Goal: Transaction & Acquisition: Book appointment/travel/reservation

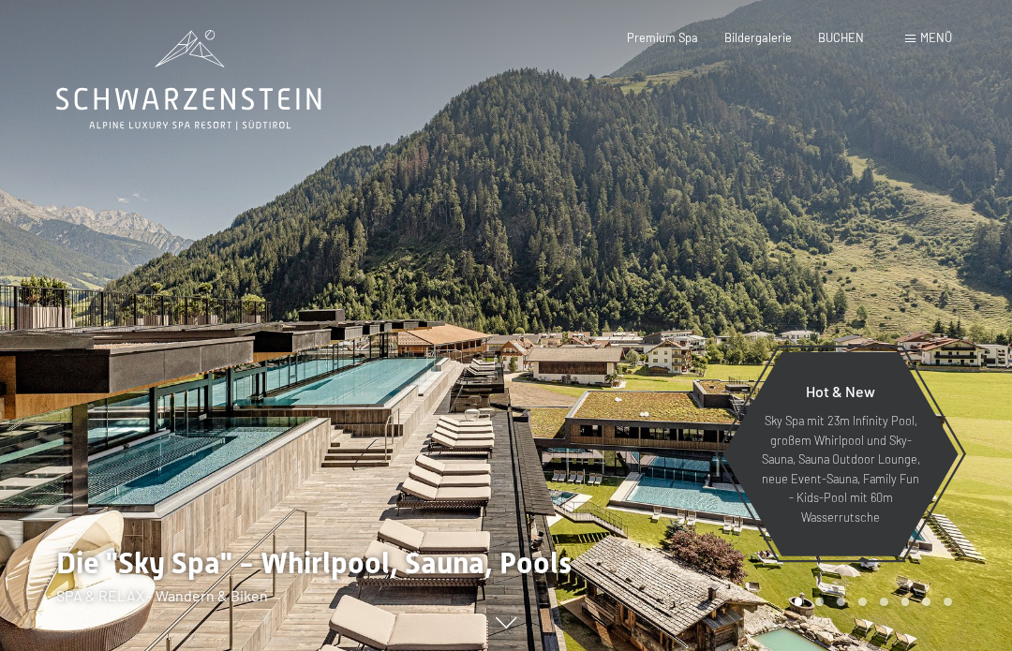
click at [926, 45] on div "Menü" at bounding box center [928, 38] width 47 height 17
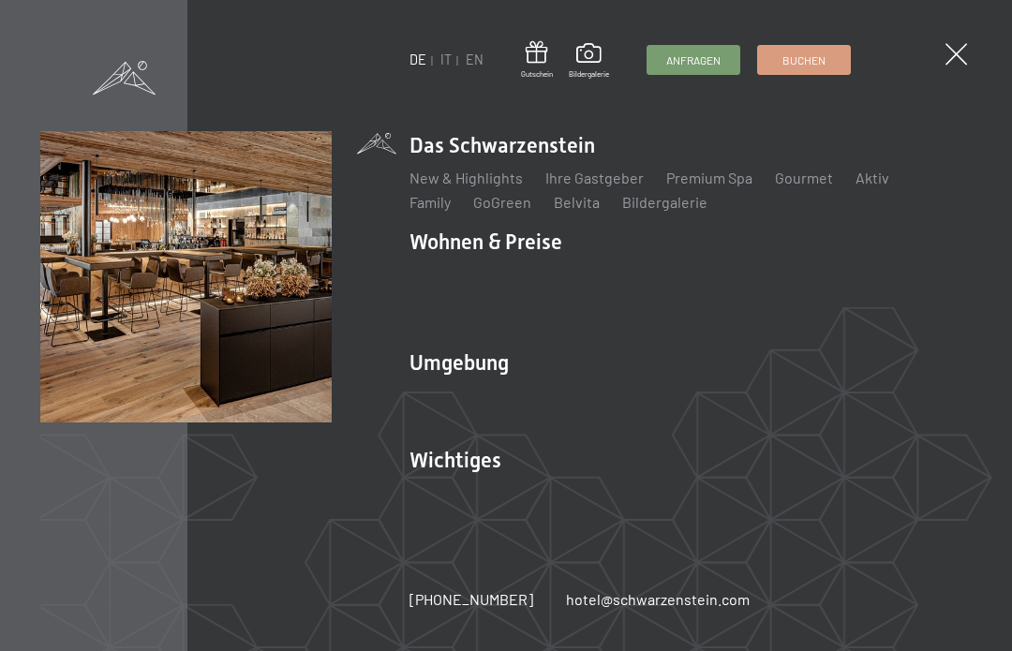
click at [450, 52] on link "IT" at bounding box center [445, 60] width 11 height 16
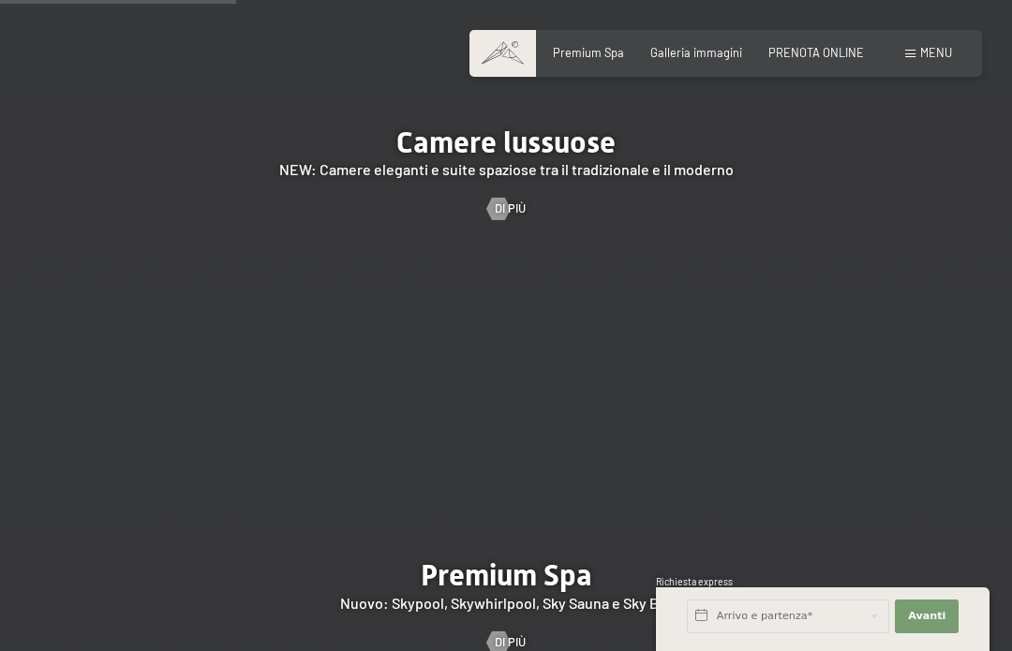
scroll to position [1908, 0]
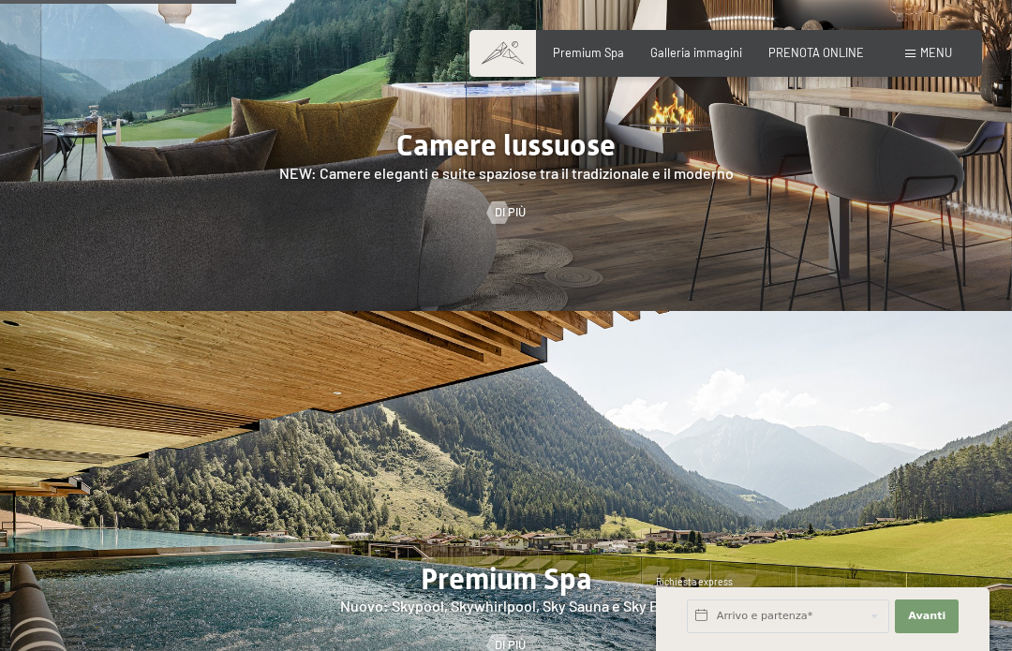
click at [524, 204] on span "Di più" at bounding box center [510, 212] width 31 height 17
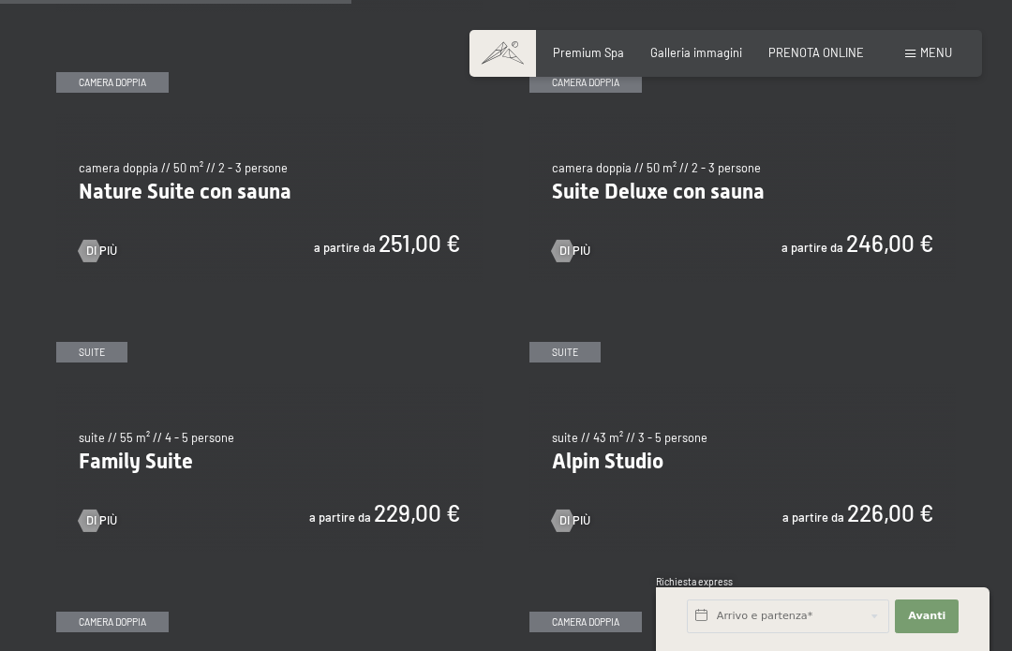
scroll to position [1487, 0]
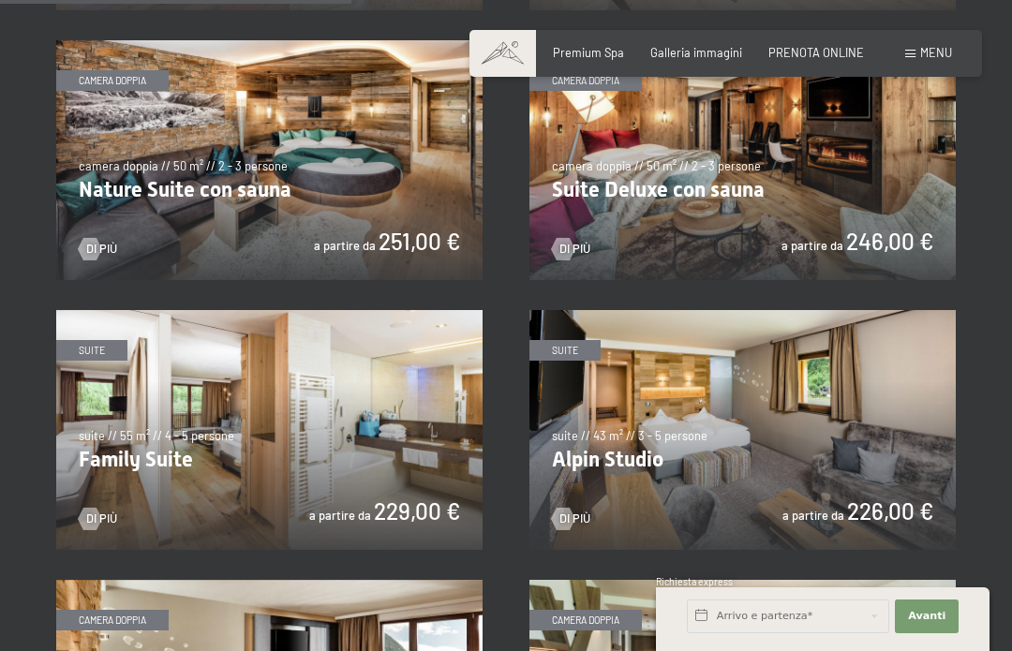
click at [390, 473] on img at bounding box center [269, 430] width 426 height 240
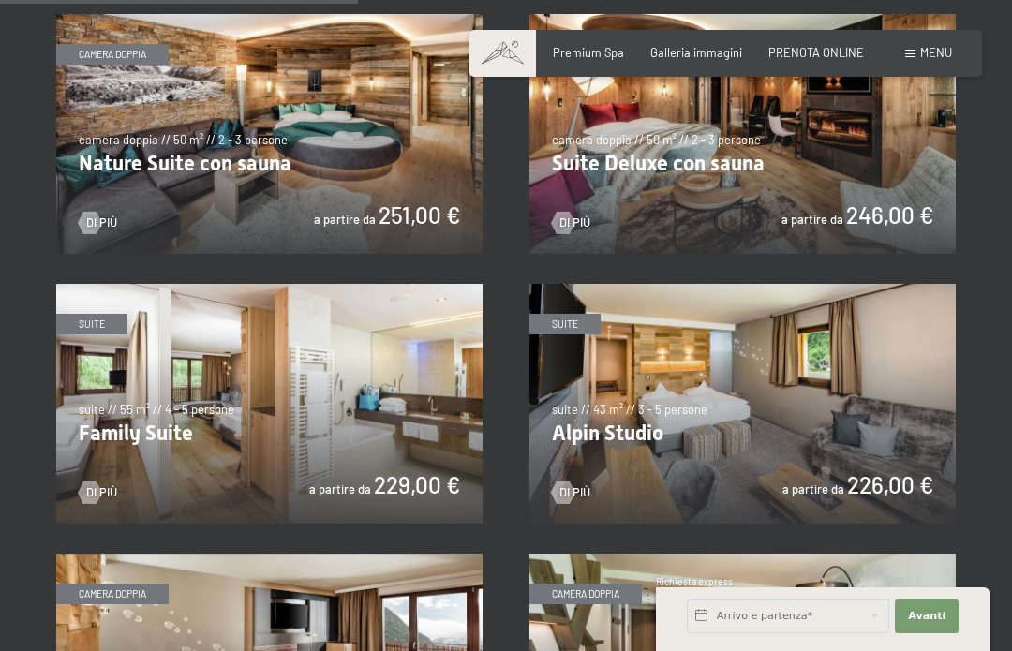
scroll to position [1514, 0]
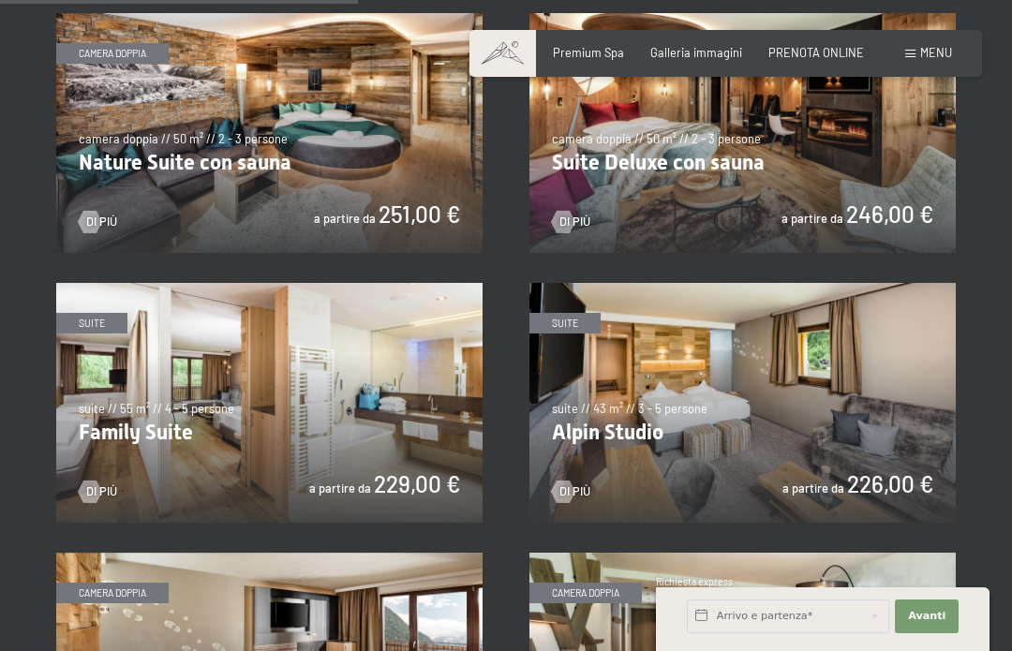
click at [852, 403] on img at bounding box center [742, 403] width 426 height 240
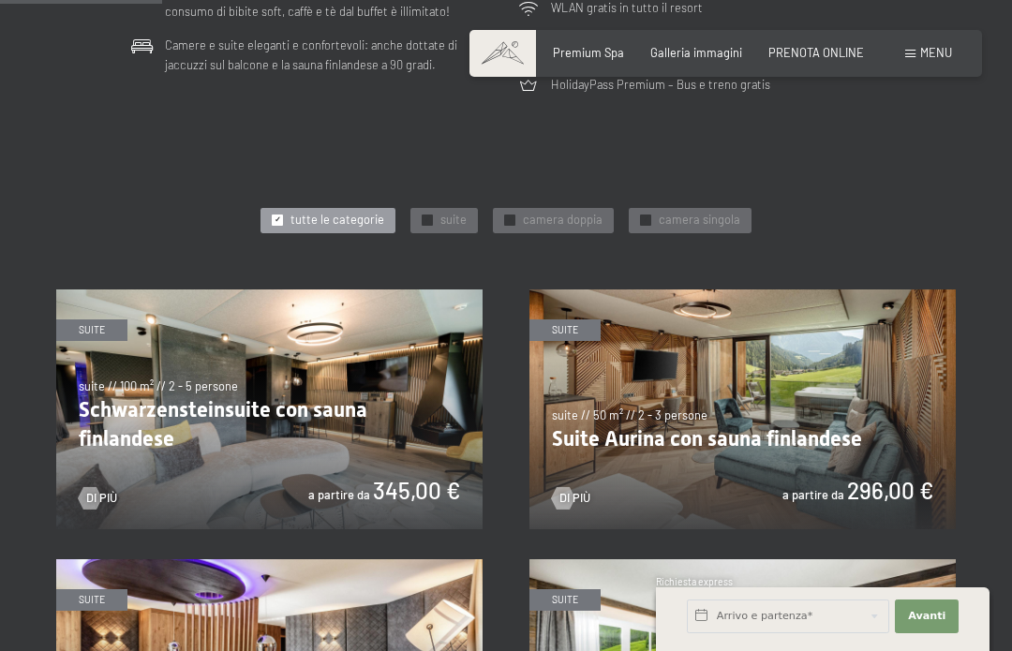
scroll to position [697, 0]
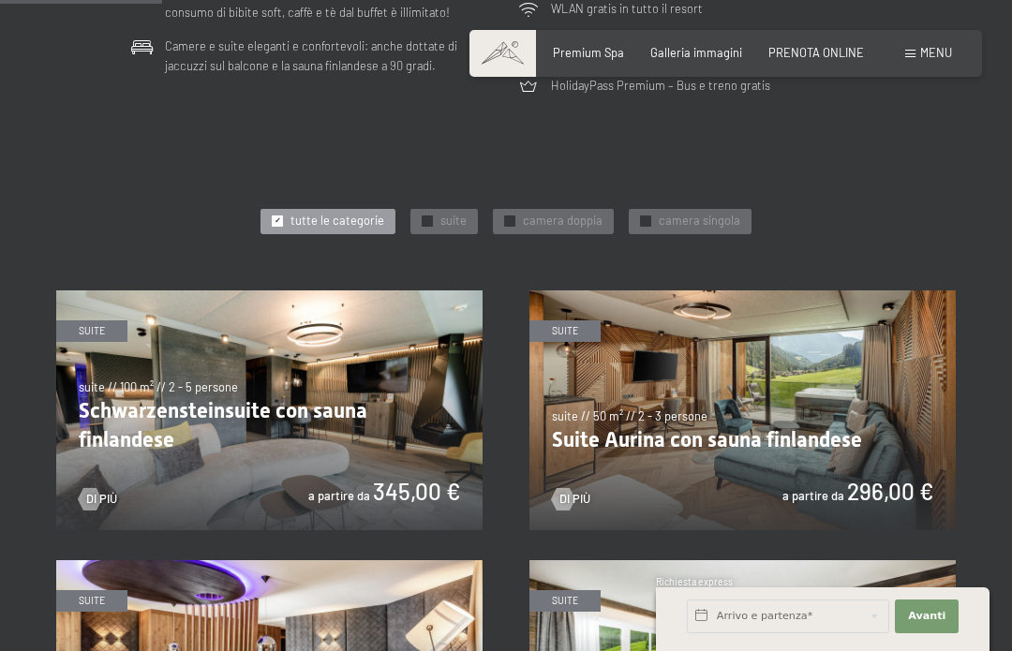
click at [401, 439] on img at bounding box center [269, 410] width 426 height 240
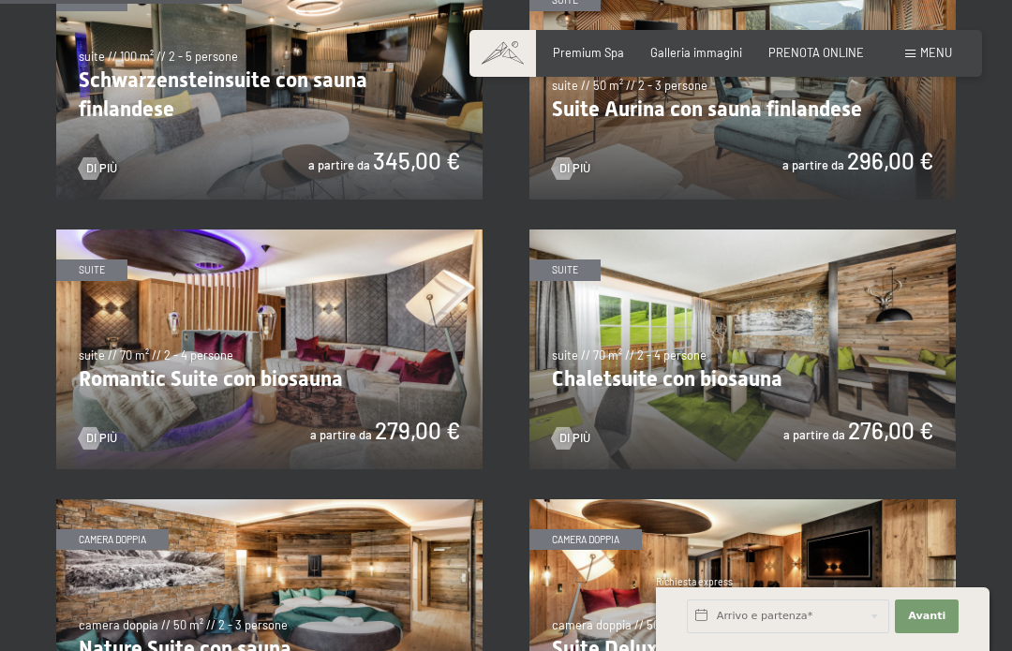
scroll to position [1057, 0]
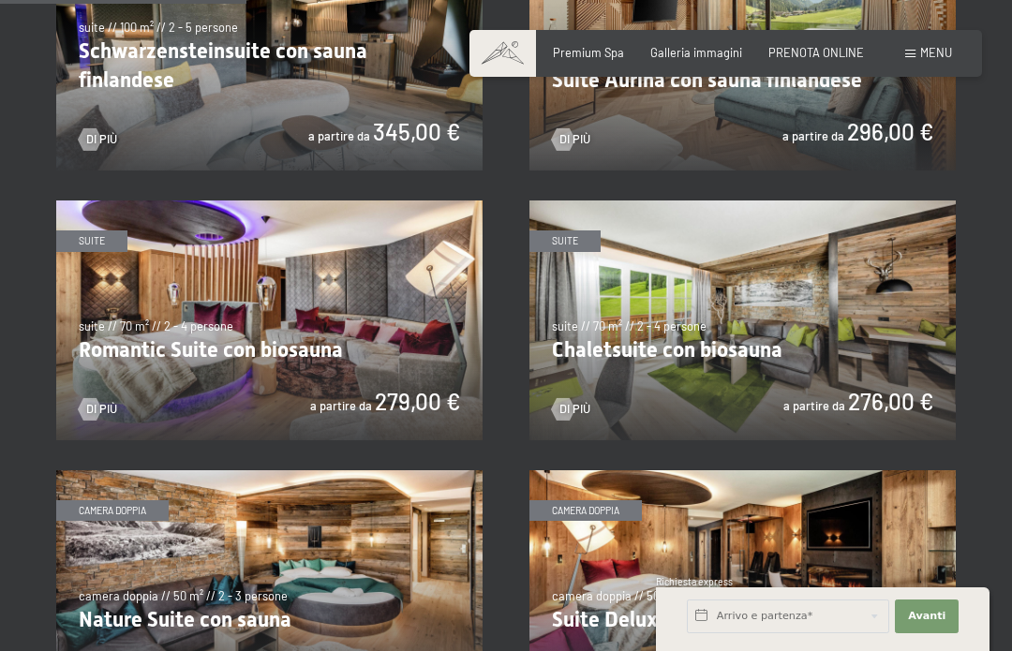
click at [412, 133] on img at bounding box center [269, 51] width 426 height 240
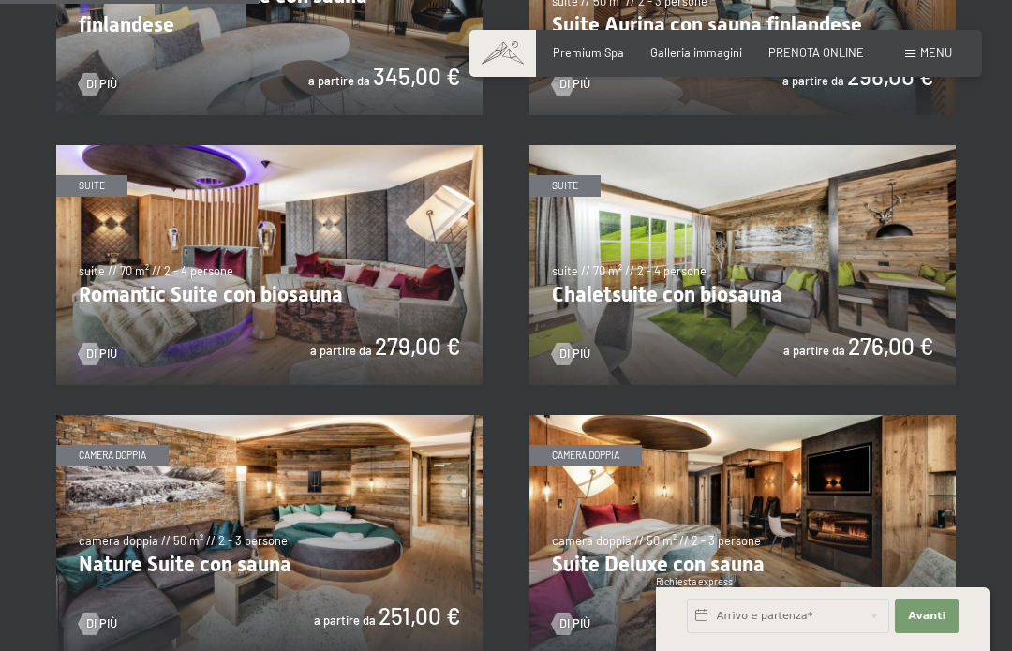
scroll to position [1109, 0]
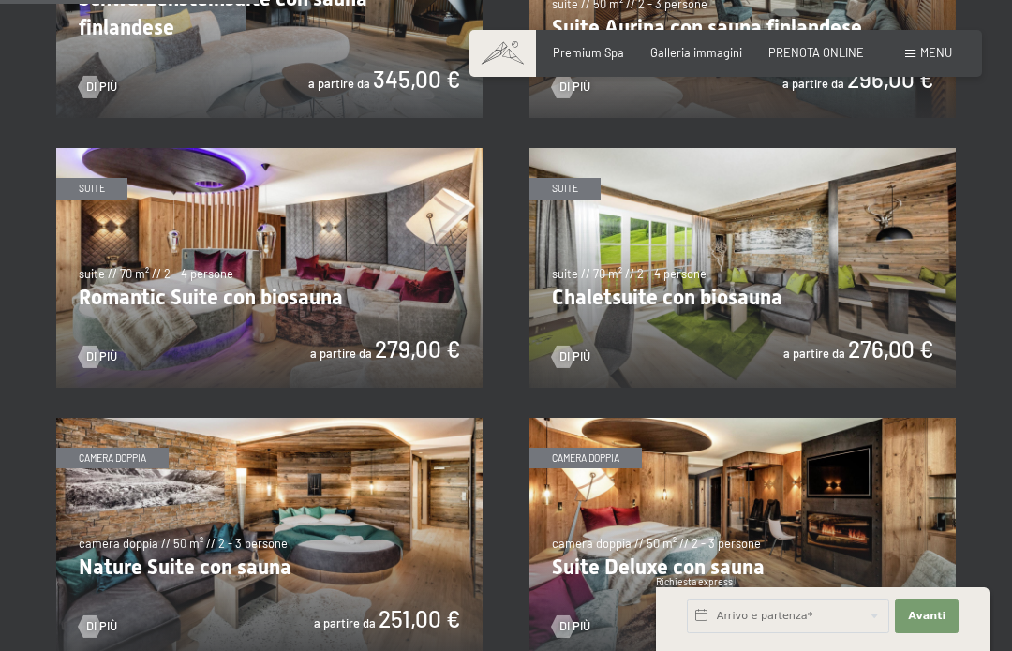
click at [886, 313] on img at bounding box center [742, 268] width 426 height 240
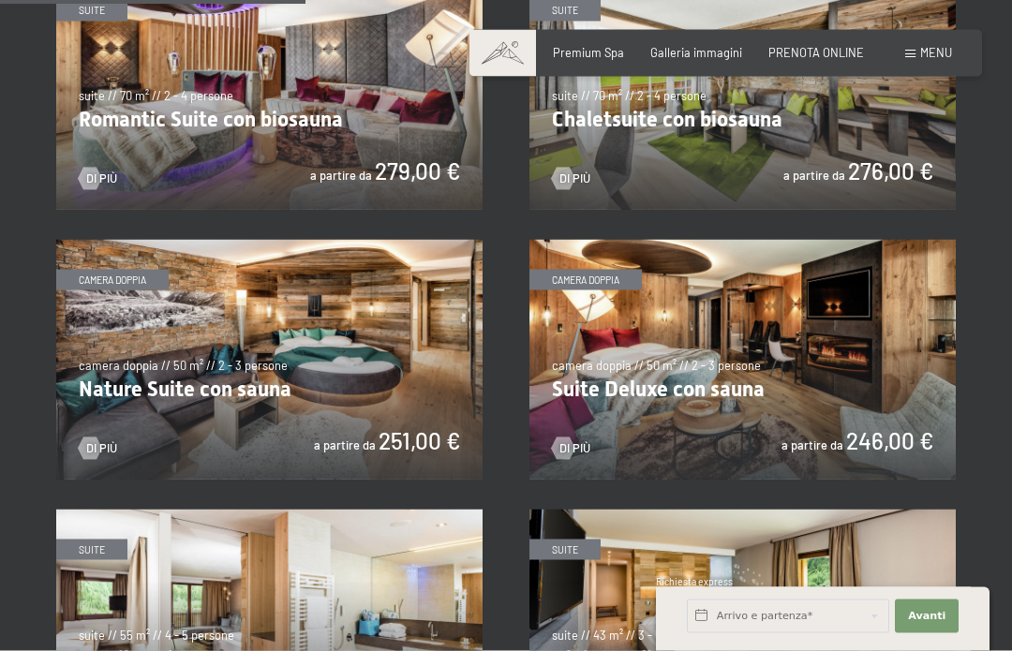
scroll to position [1291, 0]
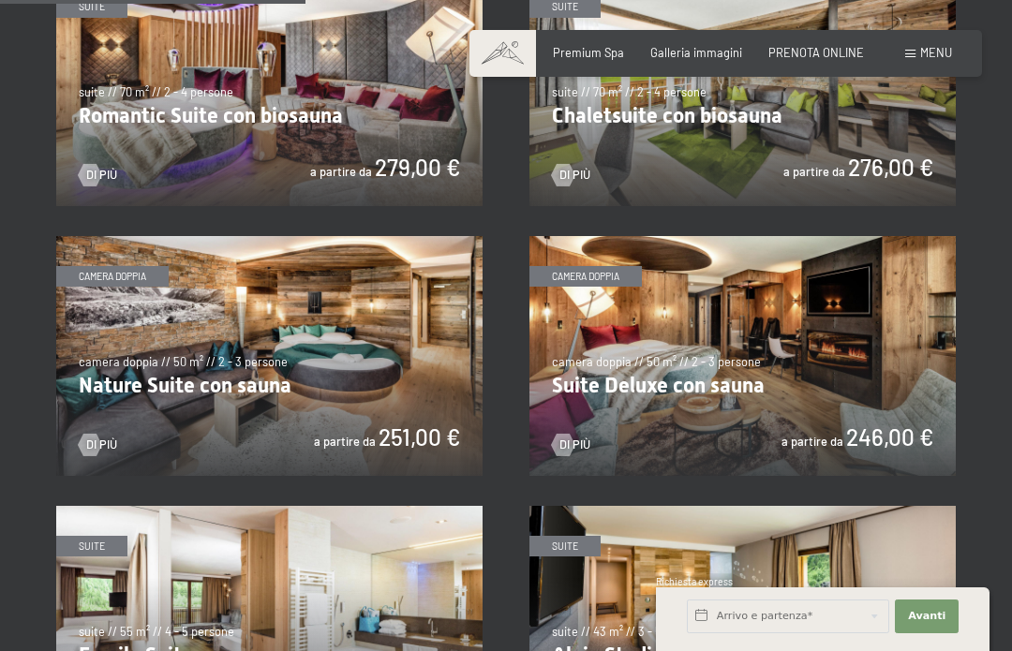
click at [340, 128] on img at bounding box center [269, 86] width 426 height 240
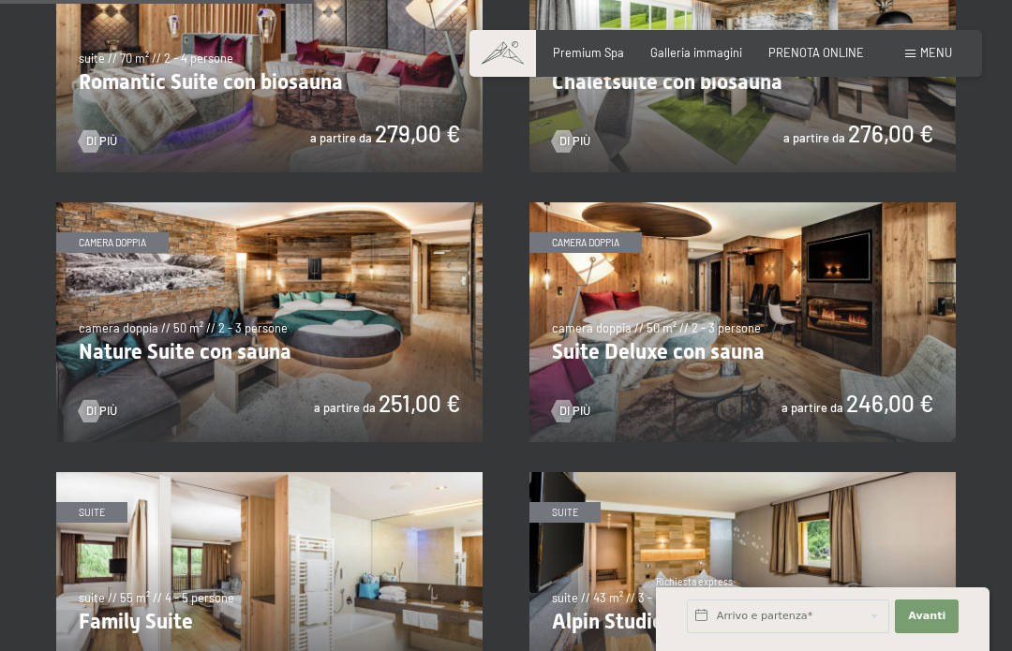
scroll to position [1328, 0]
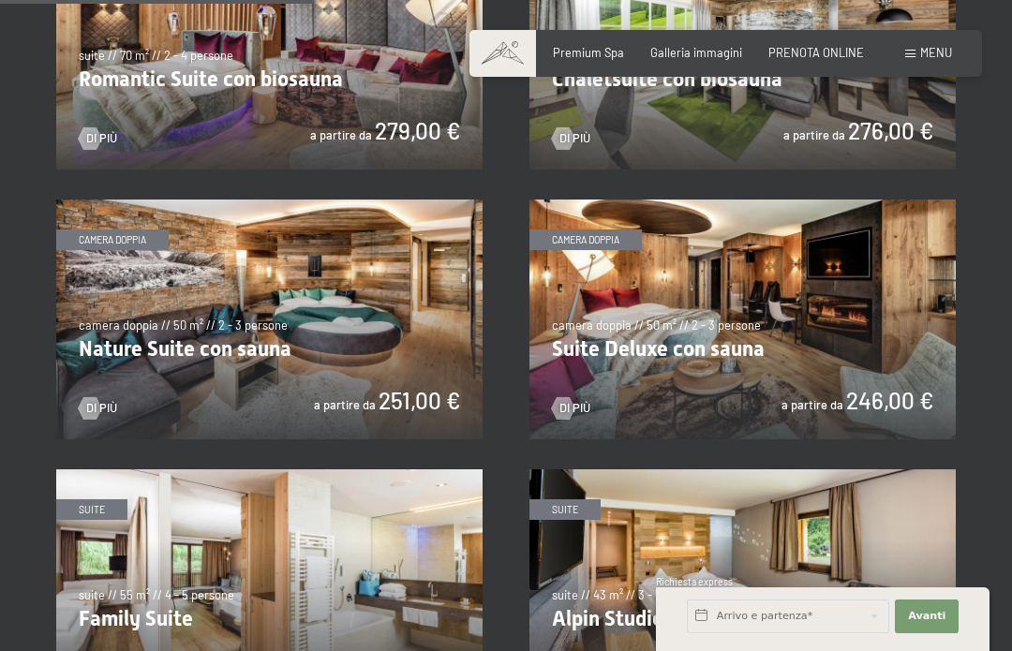
click at [392, 375] on img at bounding box center [269, 320] width 426 height 240
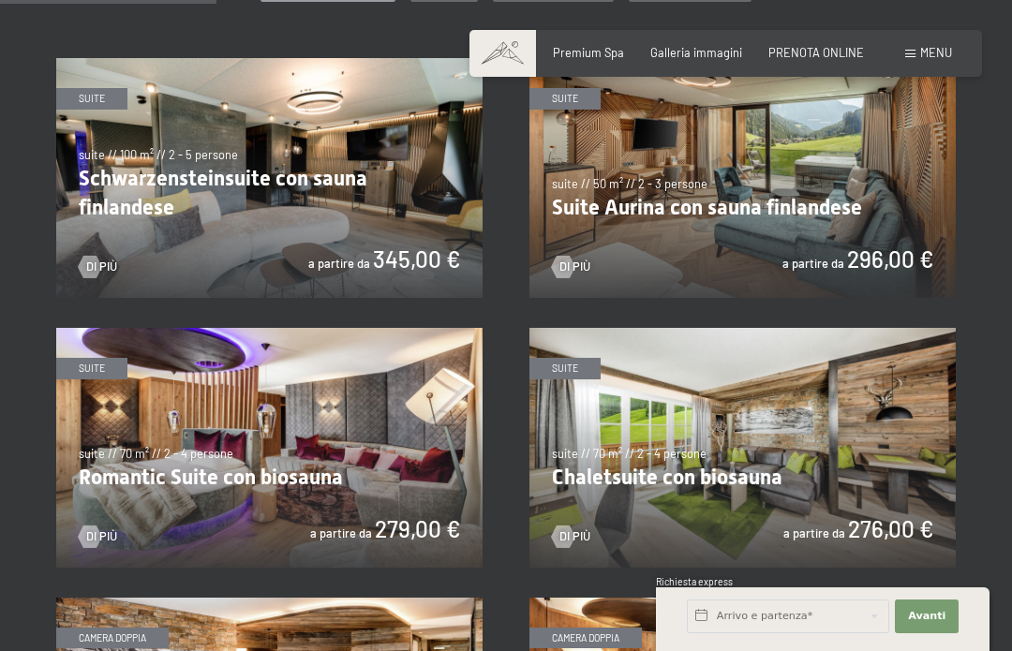
scroll to position [929, 0]
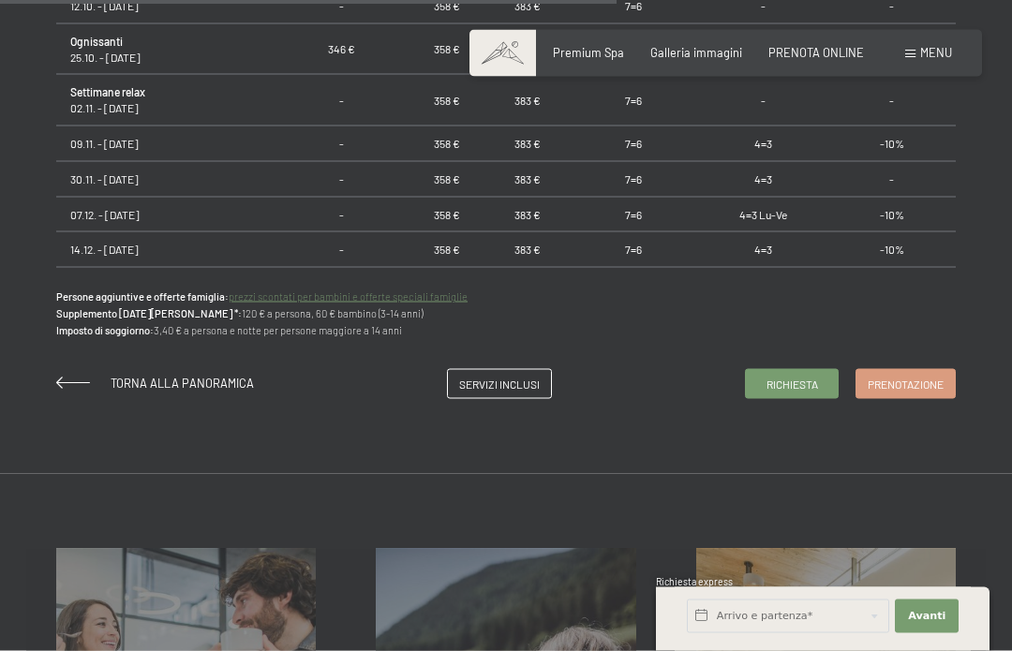
scroll to position [1276, 0]
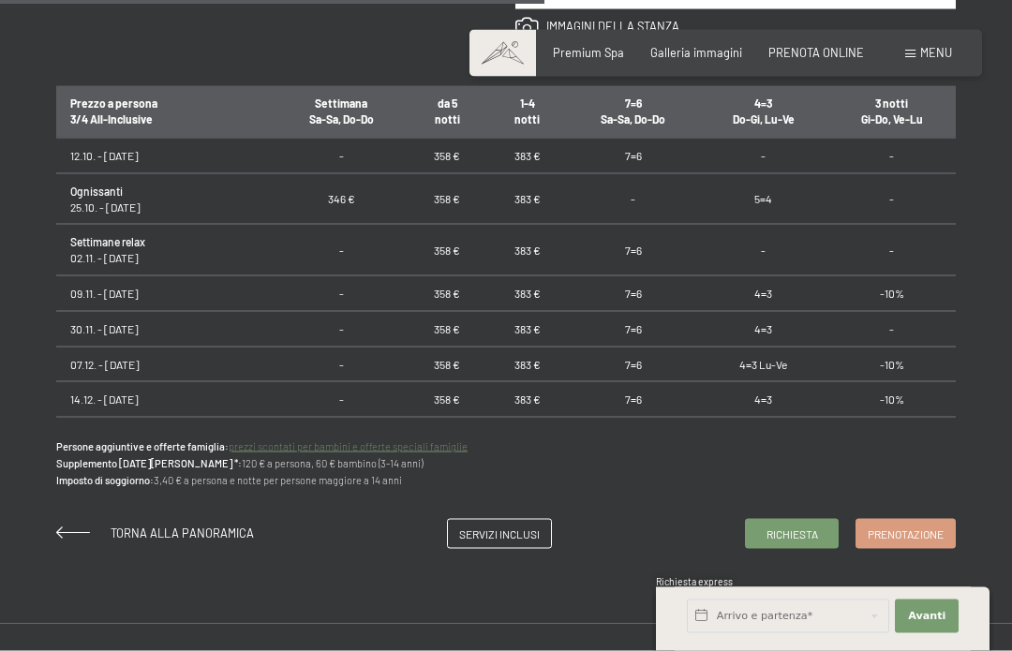
click at [875, 282] on td "-10%" at bounding box center [891, 294] width 128 height 36
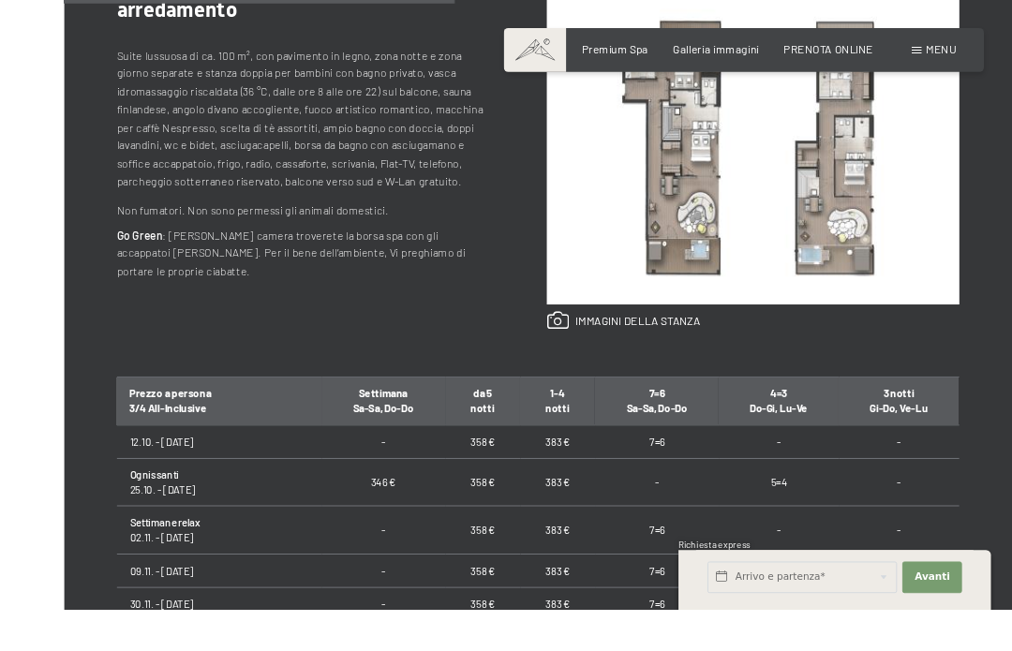
scroll to position [892, 0]
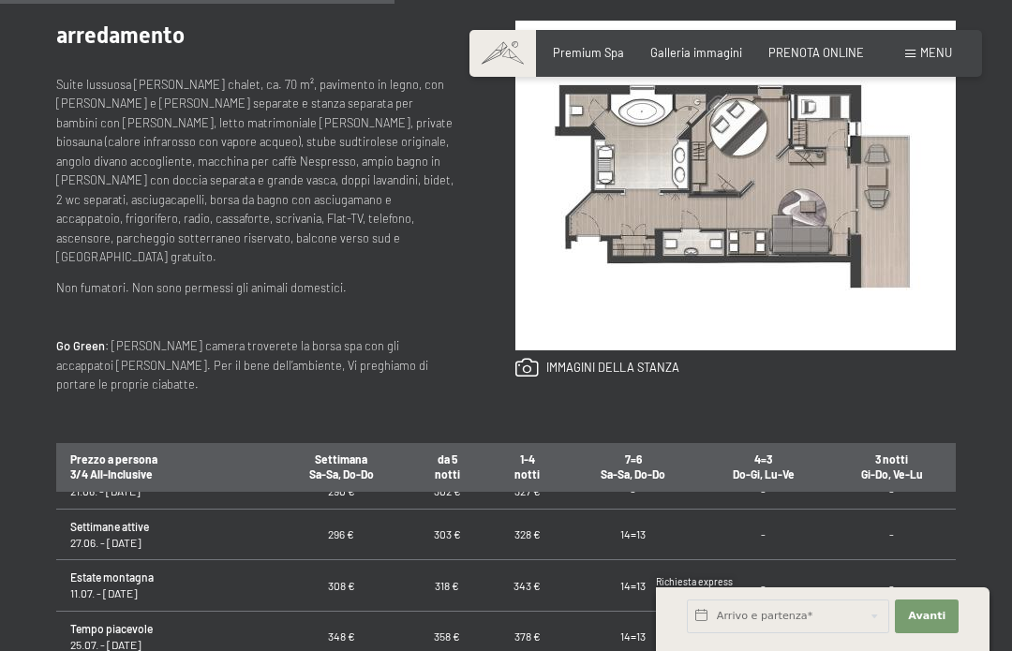
scroll to position [1042, 0]
click at [960, 400] on div "Richiesta Prenotazione suite // 70 m² // 2 - 4 persone Chaletsuite con biosauna…" at bounding box center [506, 376] width 1012 height 1058
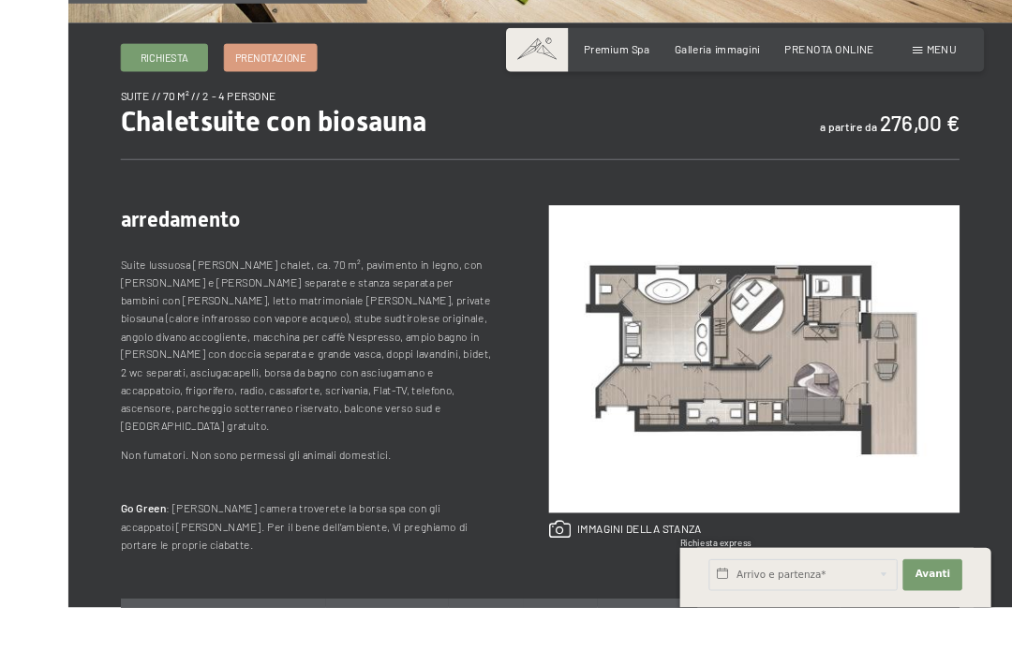
scroll to position [659, 0]
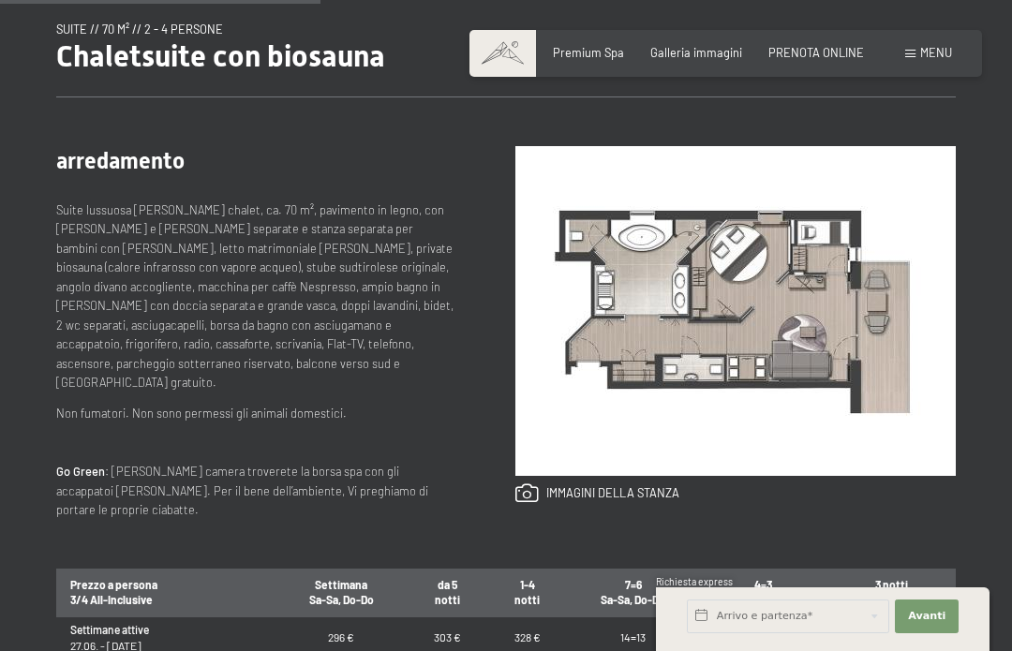
click at [601, 501] on link at bounding box center [597, 494] width 164 height 21
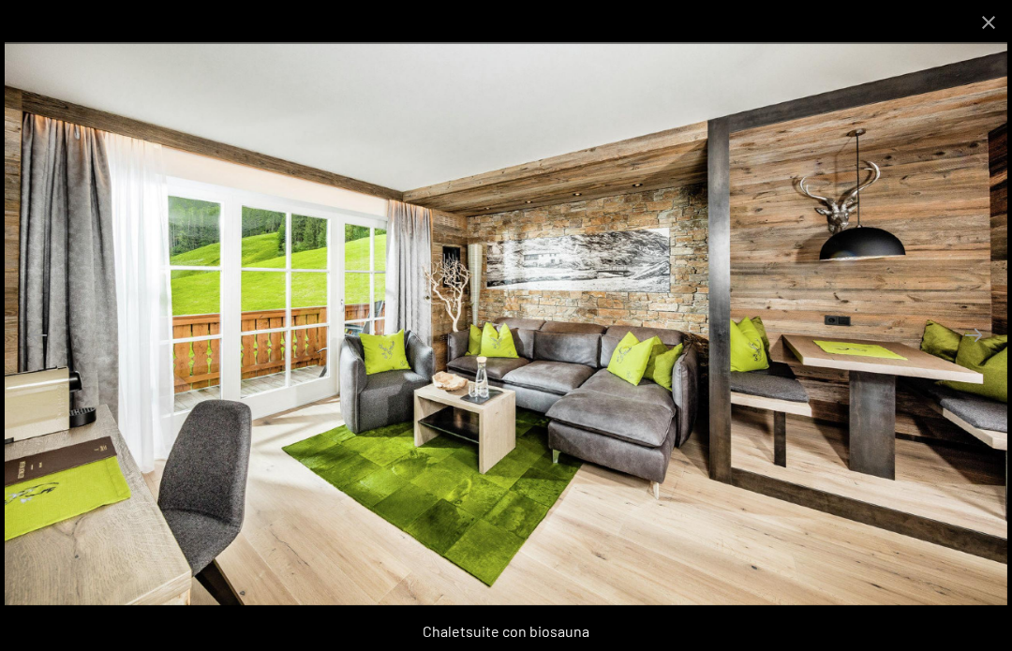
click at [985, 337] on button "Next slide" at bounding box center [973, 335] width 39 height 37
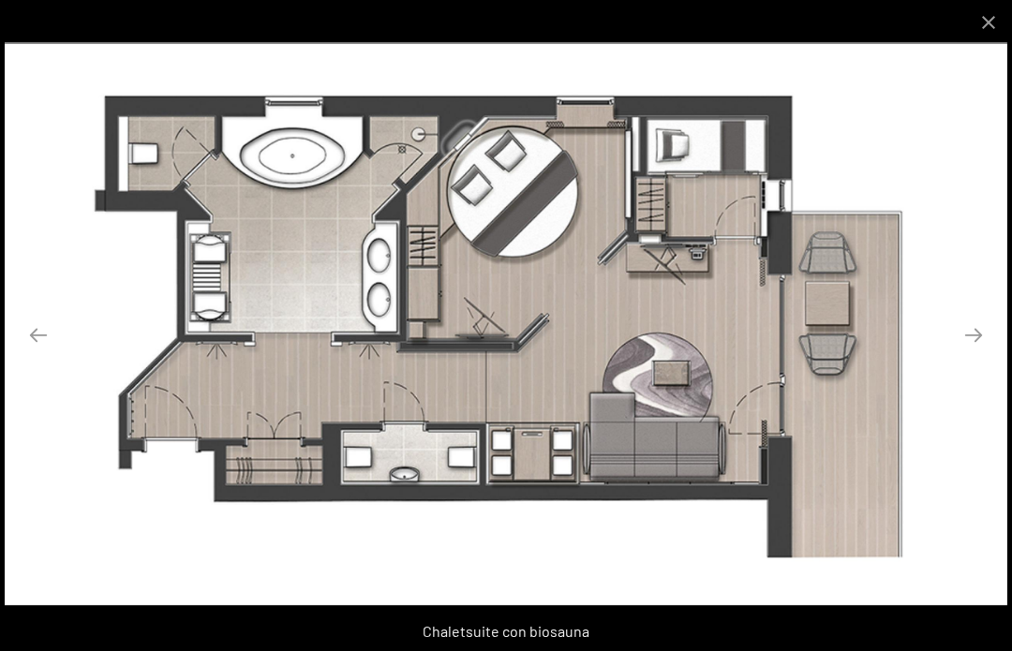
click at [982, 338] on button "Next slide" at bounding box center [973, 335] width 39 height 37
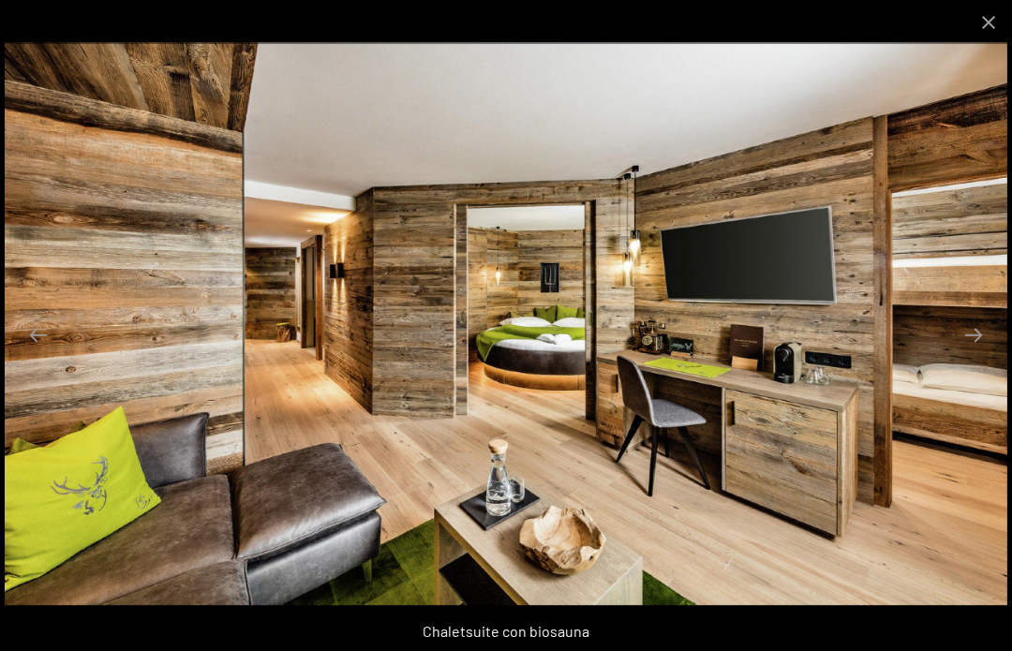
click at [980, 342] on button "Next slide" at bounding box center [973, 335] width 39 height 37
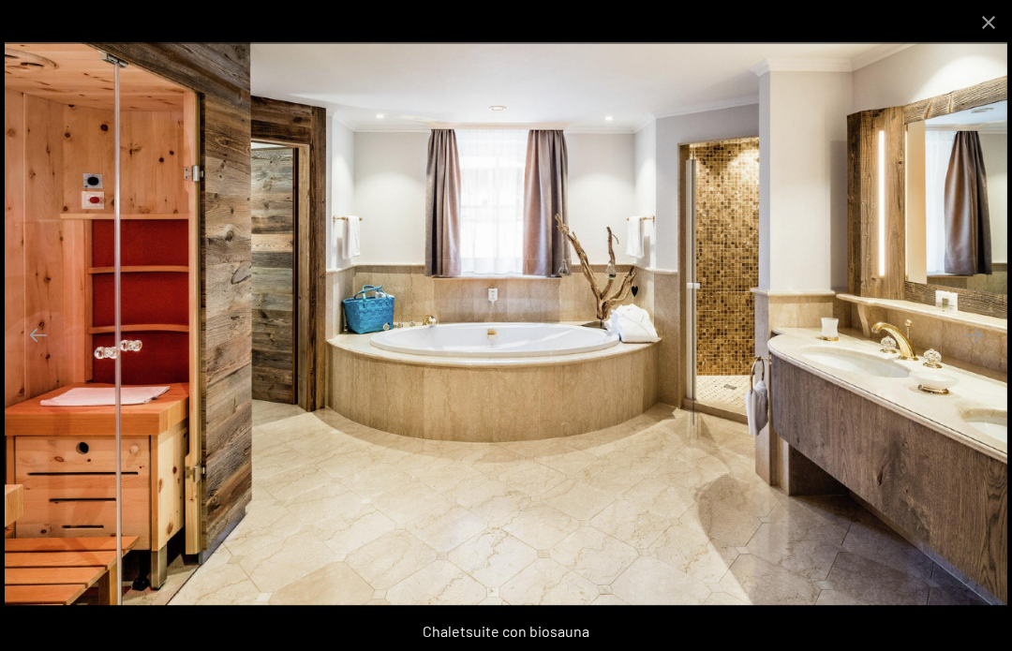
click at [970, 350] on button "Next slide" at bounding box center [973, 335] width 39 height 37
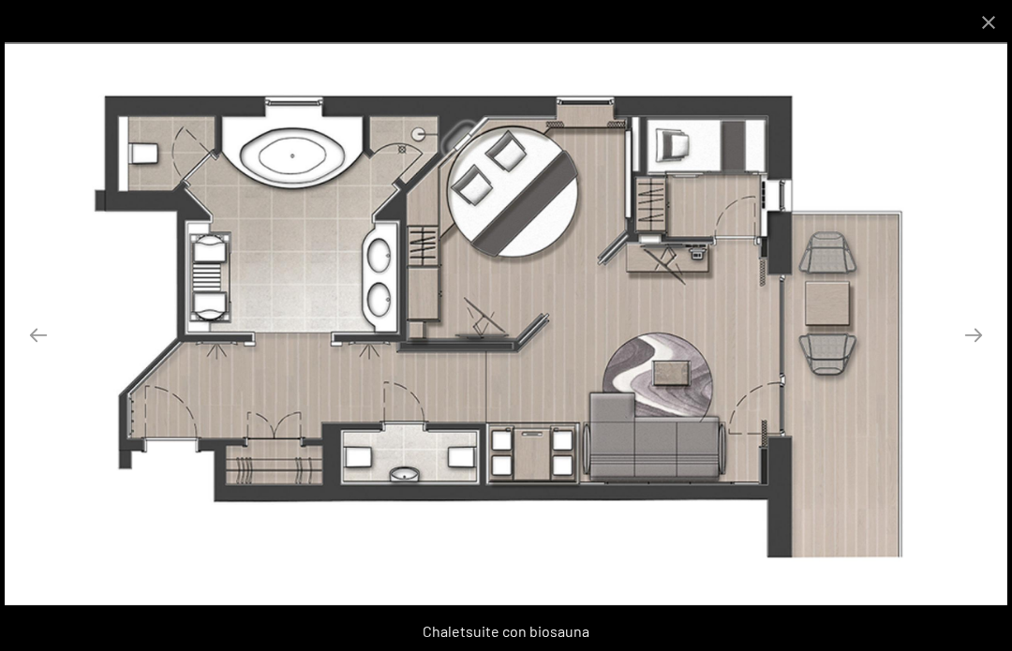
click at [961, 335] on button "Next slide" at bounding box center [973, 335] width 39 height 37
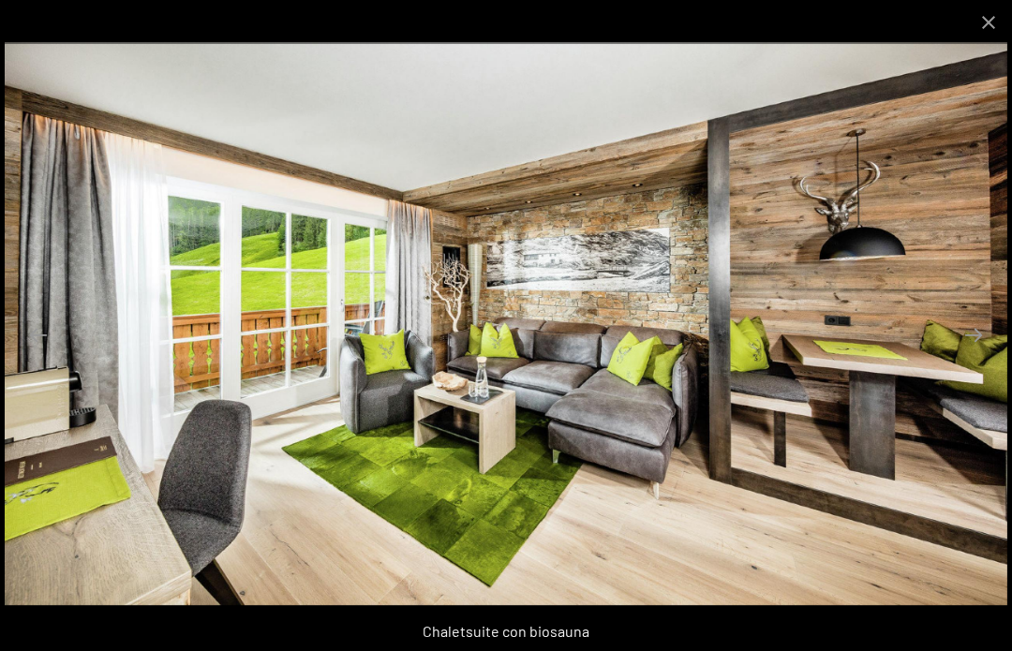
click at [978, 350] on button "Next slide" at bounding box center [973, 335] width 39 height 37
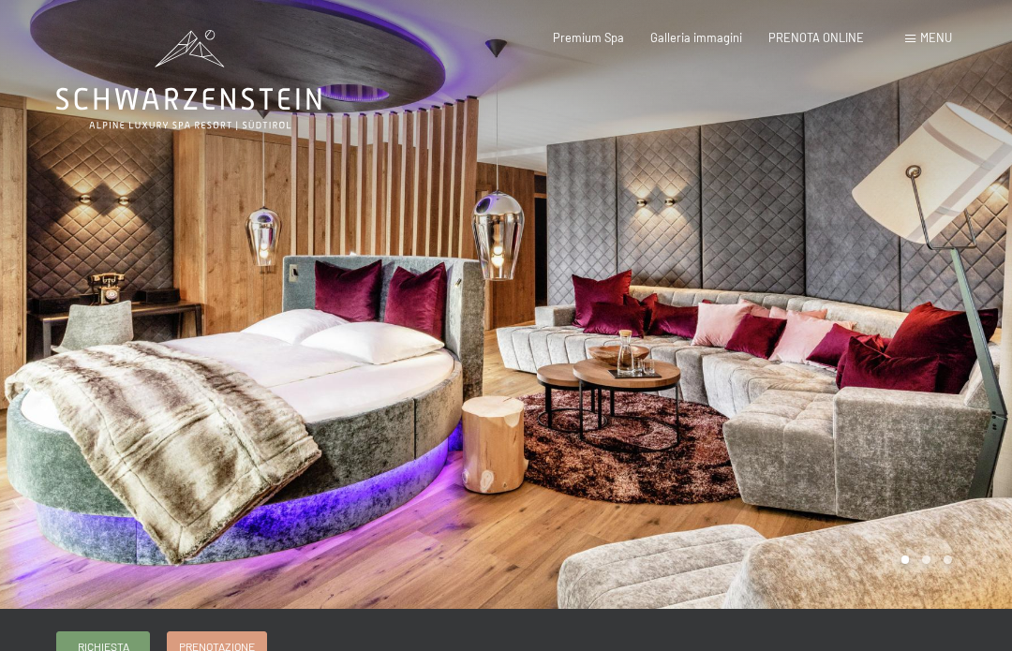
click at [973, 302] on div at bounding box center [759, 304] width 506 height 609
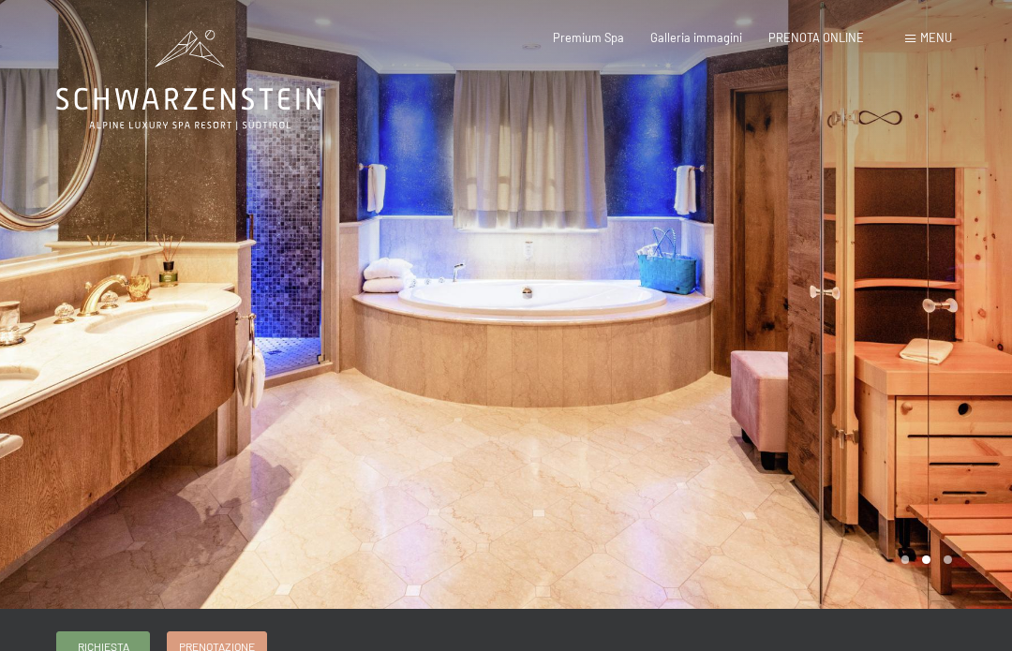
click at [979, 323] on div at bounding box center [759, 304] width 506 height 609
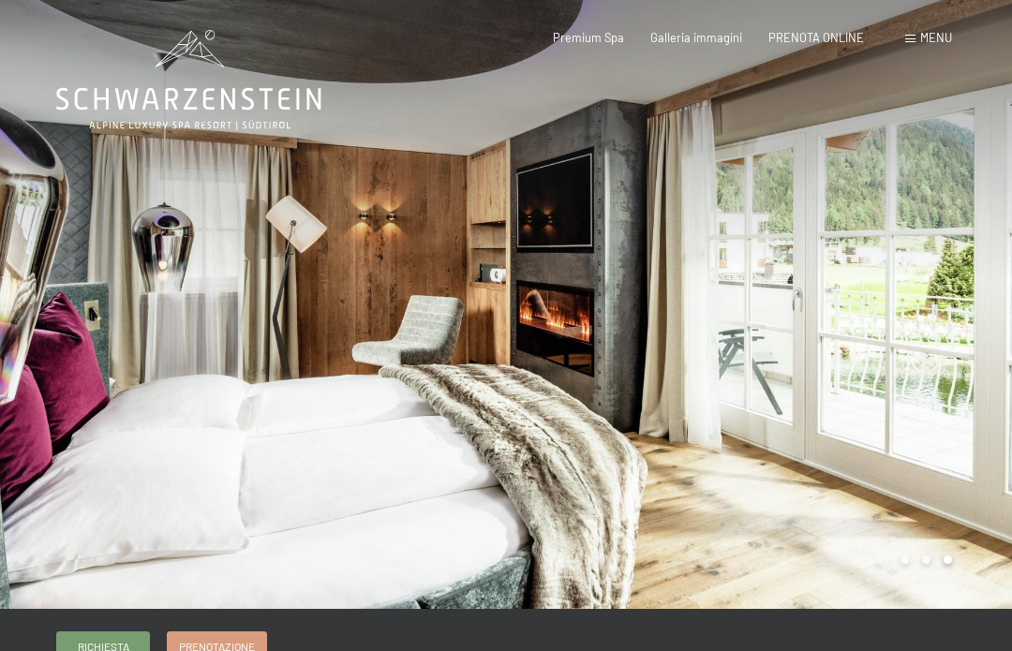
click at [975, 323] on div at bounding box center [759, 304] width 506 height 609
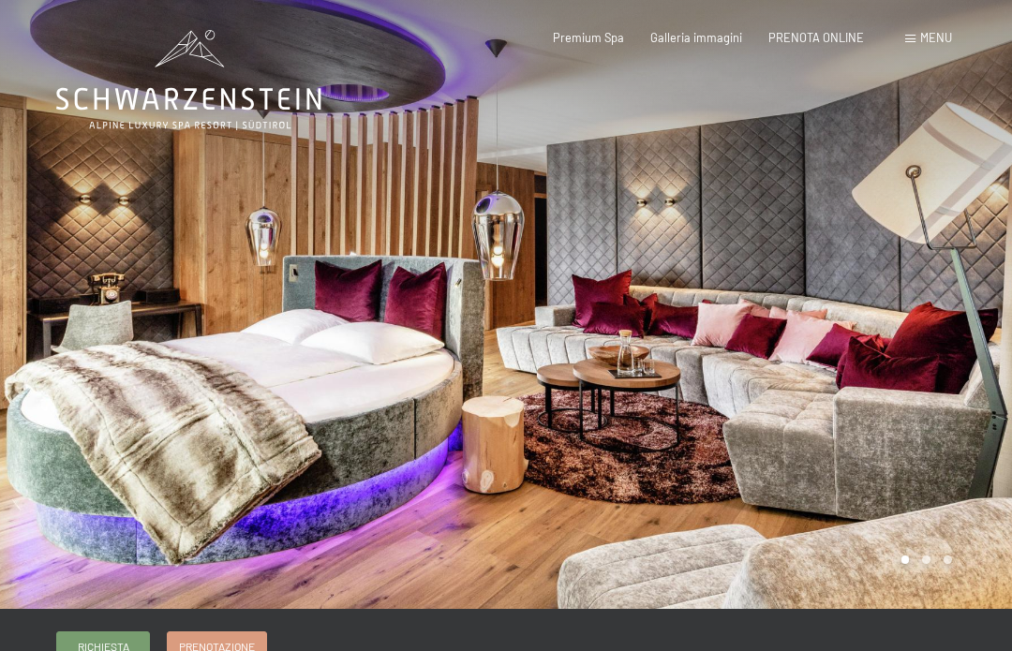
click at [975, 322] on div at bounding box center [759, 304] width 506 height 609
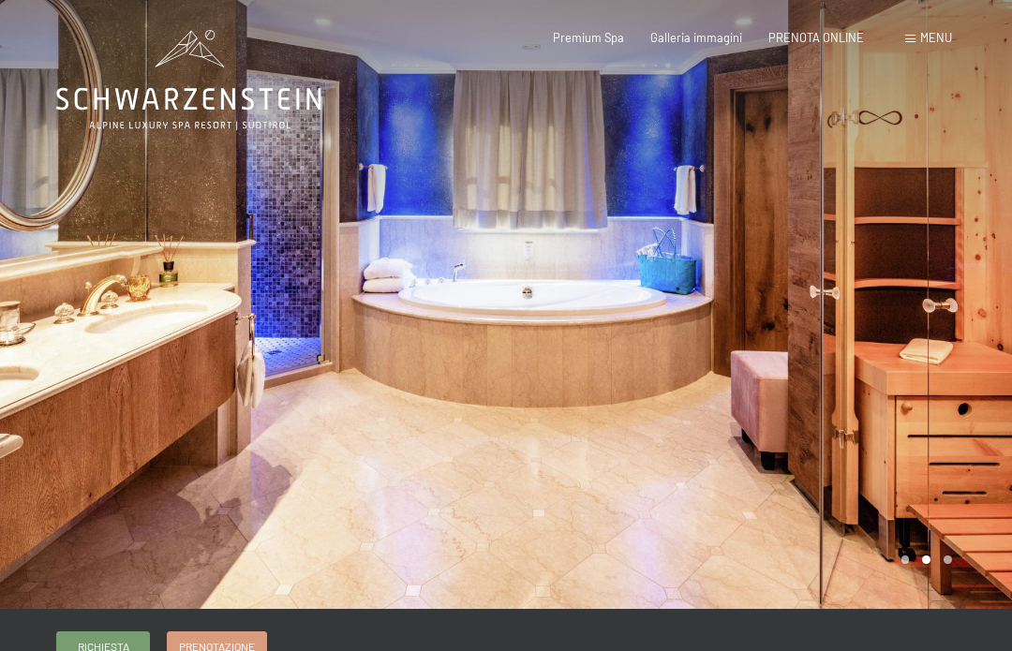
click at [972, 323] on div at bounding box center [759, 304] width 506 height 609
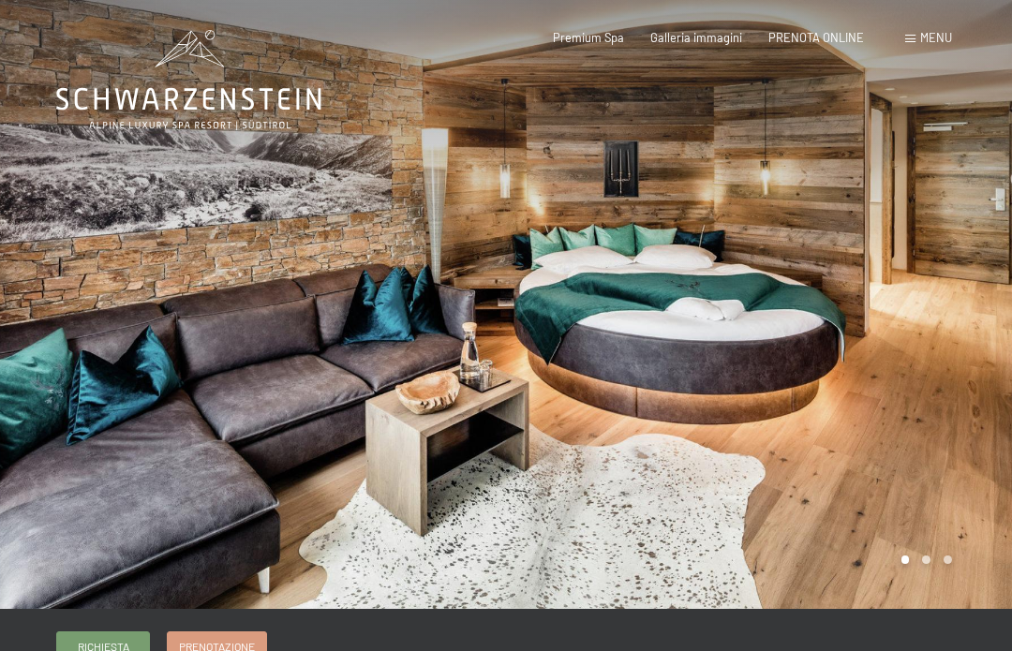
click at [953, 316] on div at bounding box center [759, 304] width 506 height 609
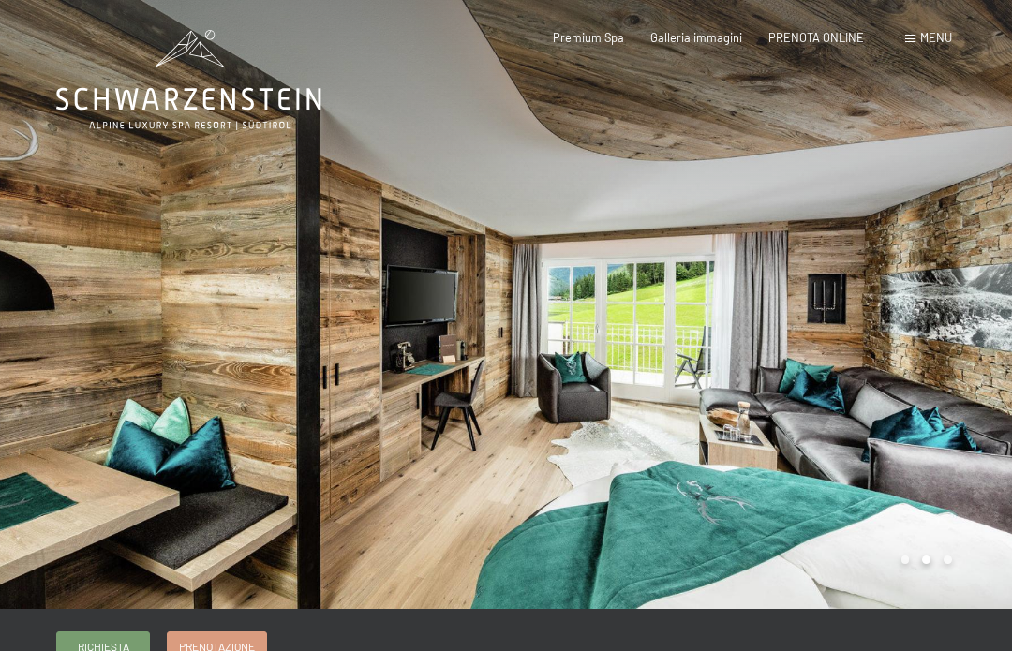
click at [981, 324] on div at bounding box center [759, 304] width 506 height 609
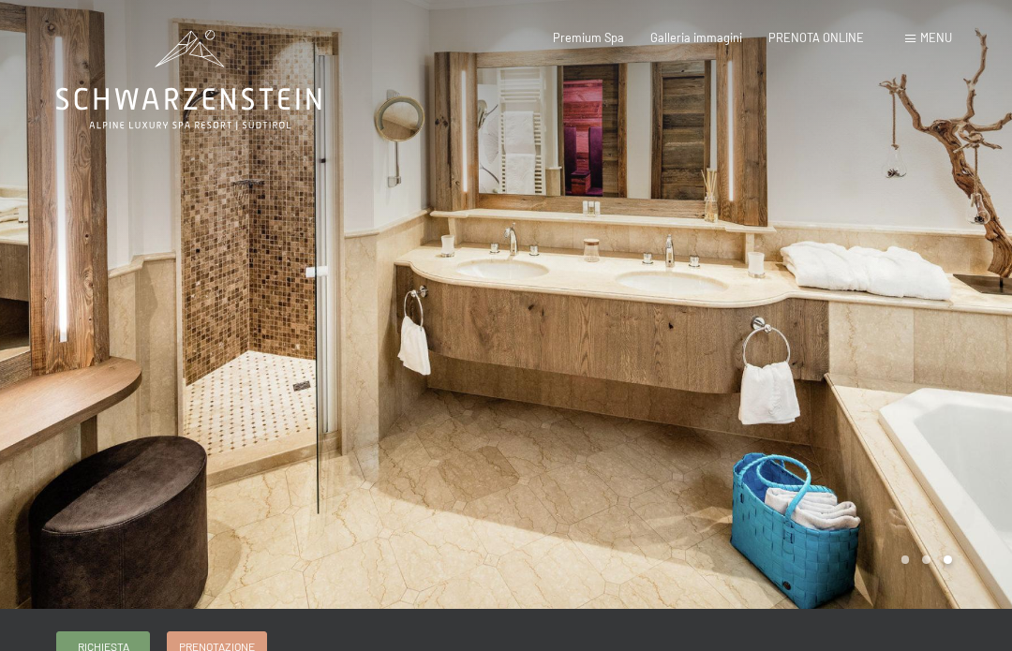
click at [978, 321] on div at bounding box center [759, 304] width 506 height 609
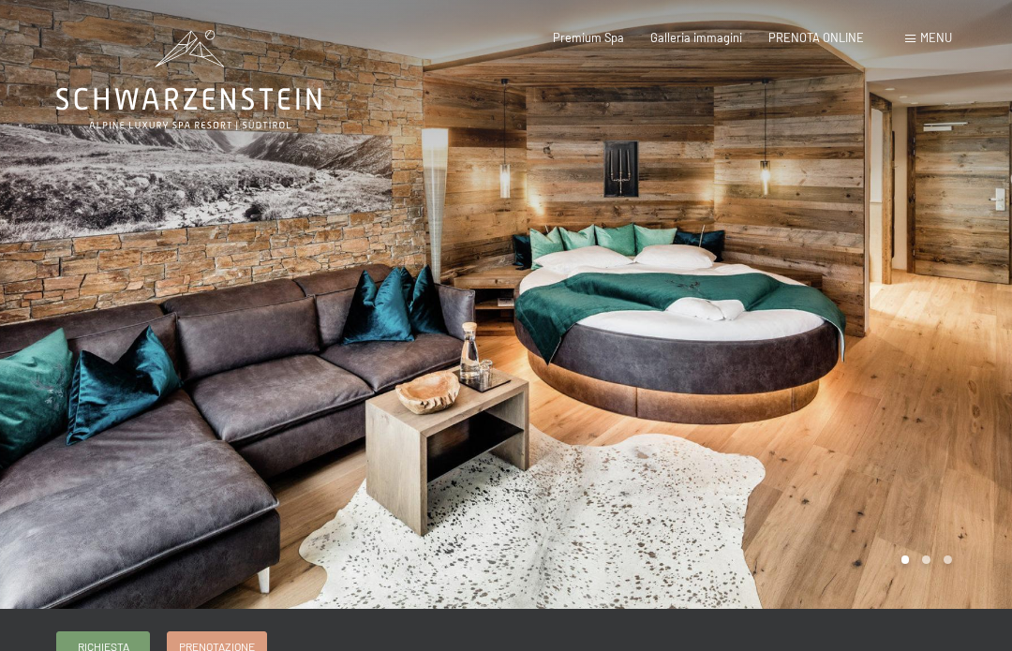
click at [975, 333] on div at bounding box center [759, 304] width 506 height 609
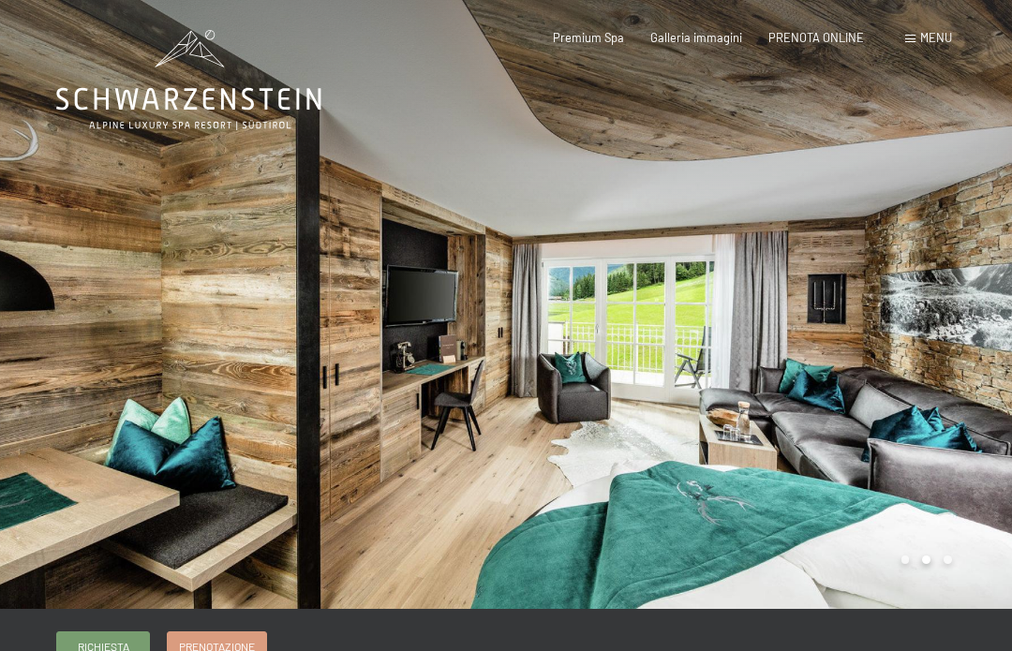
click at [996, 328] on div at bounding box center [759, 304] width 506 height 609
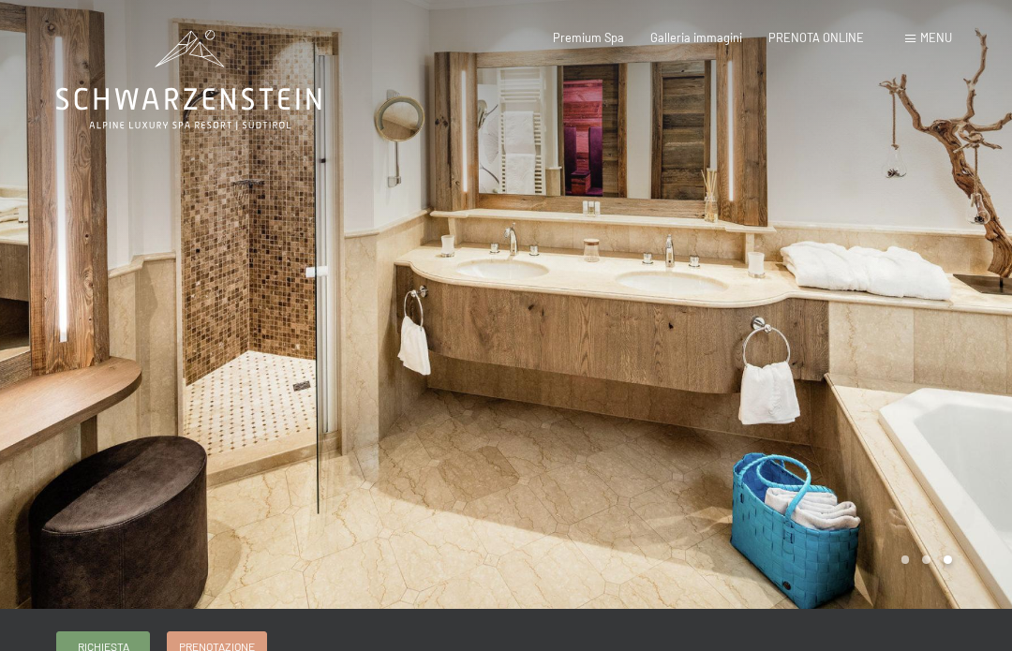
click at [985, 330] on div at bounding box center [759, 304] width 506 height 609
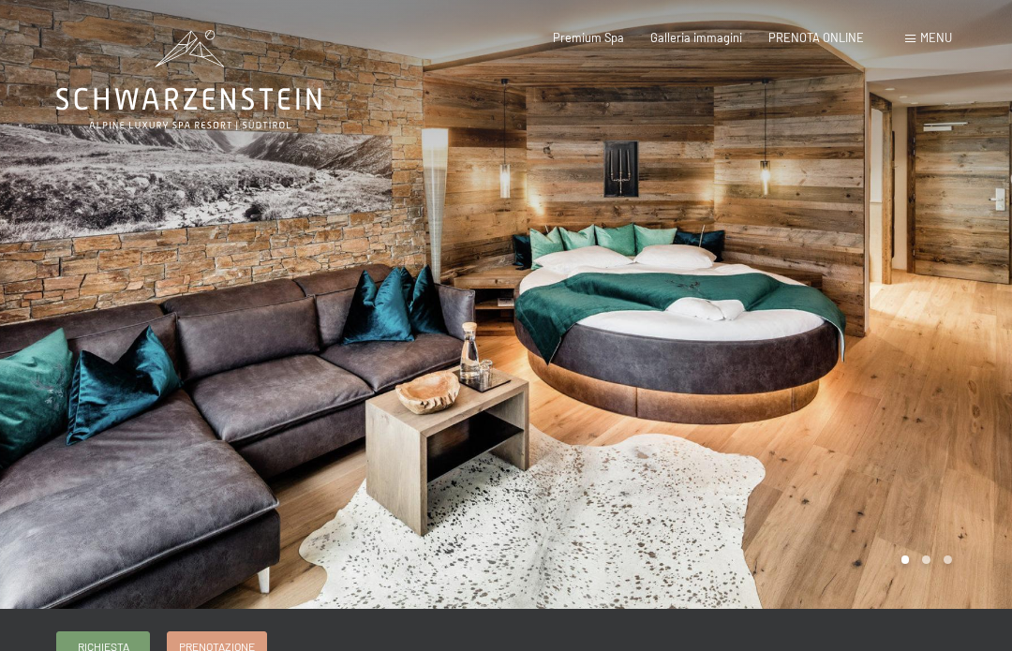
click at [983, 329] on div at bounding box center [759, 304] width 506 height 609
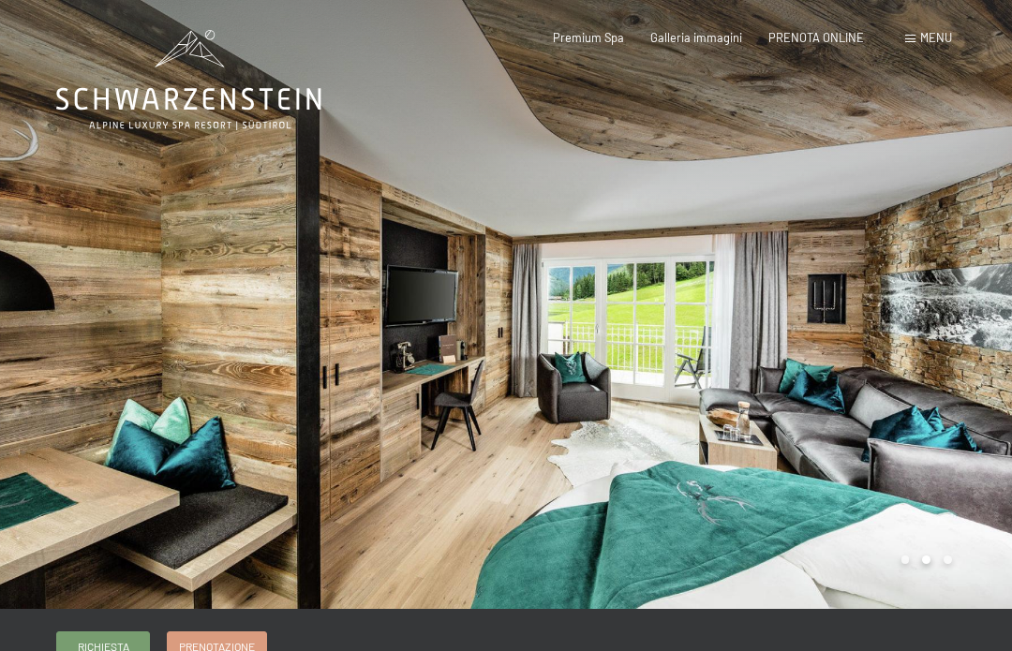
click at [960, 304] on div at bounding box center [759, 304] width 506 height 609
